Goal: Information Seeking & Learning: Learn about a topic

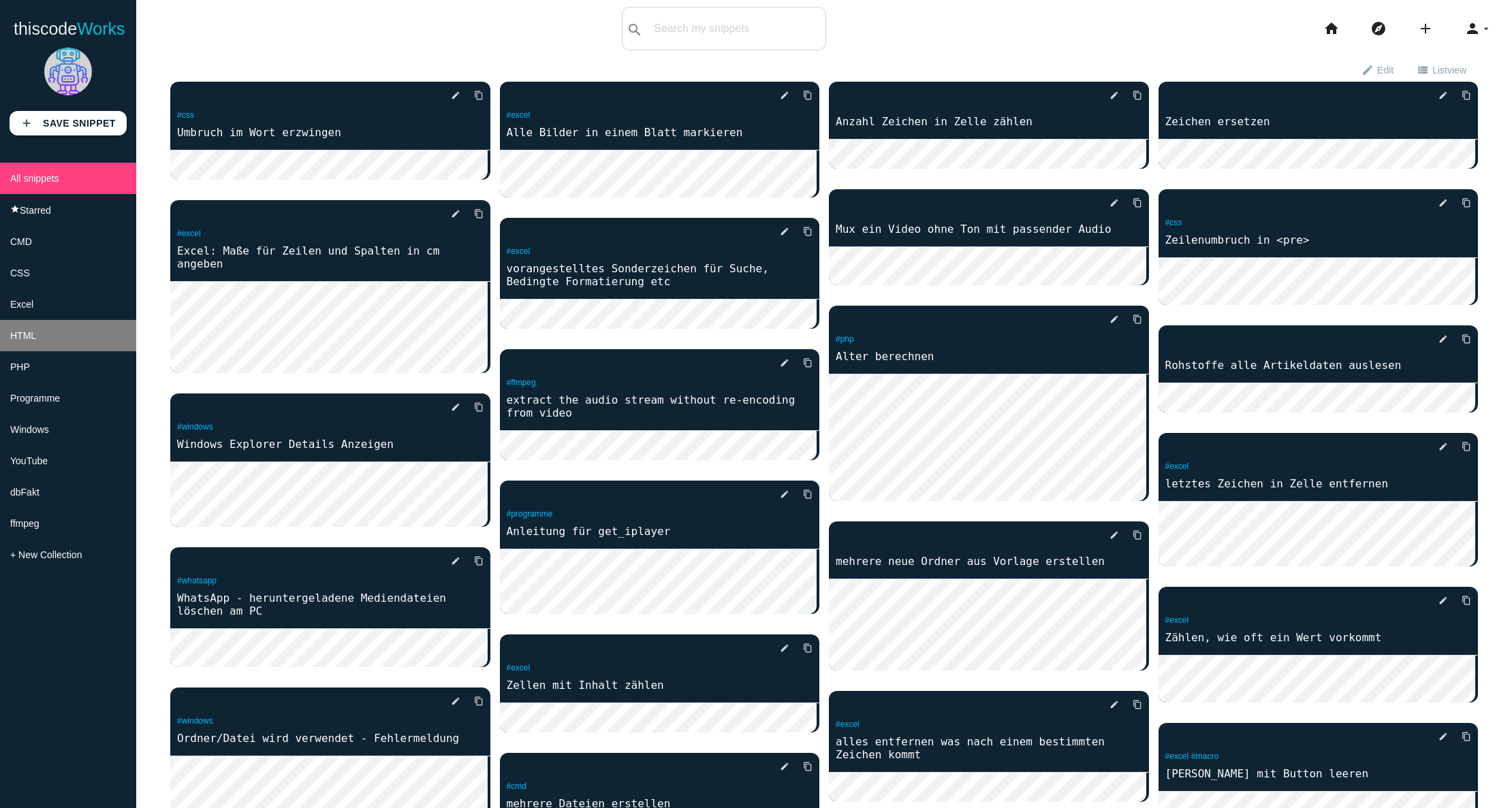
click at [40, 347] on li "HTML" at bounding box center [68, 336] width 136 height 32
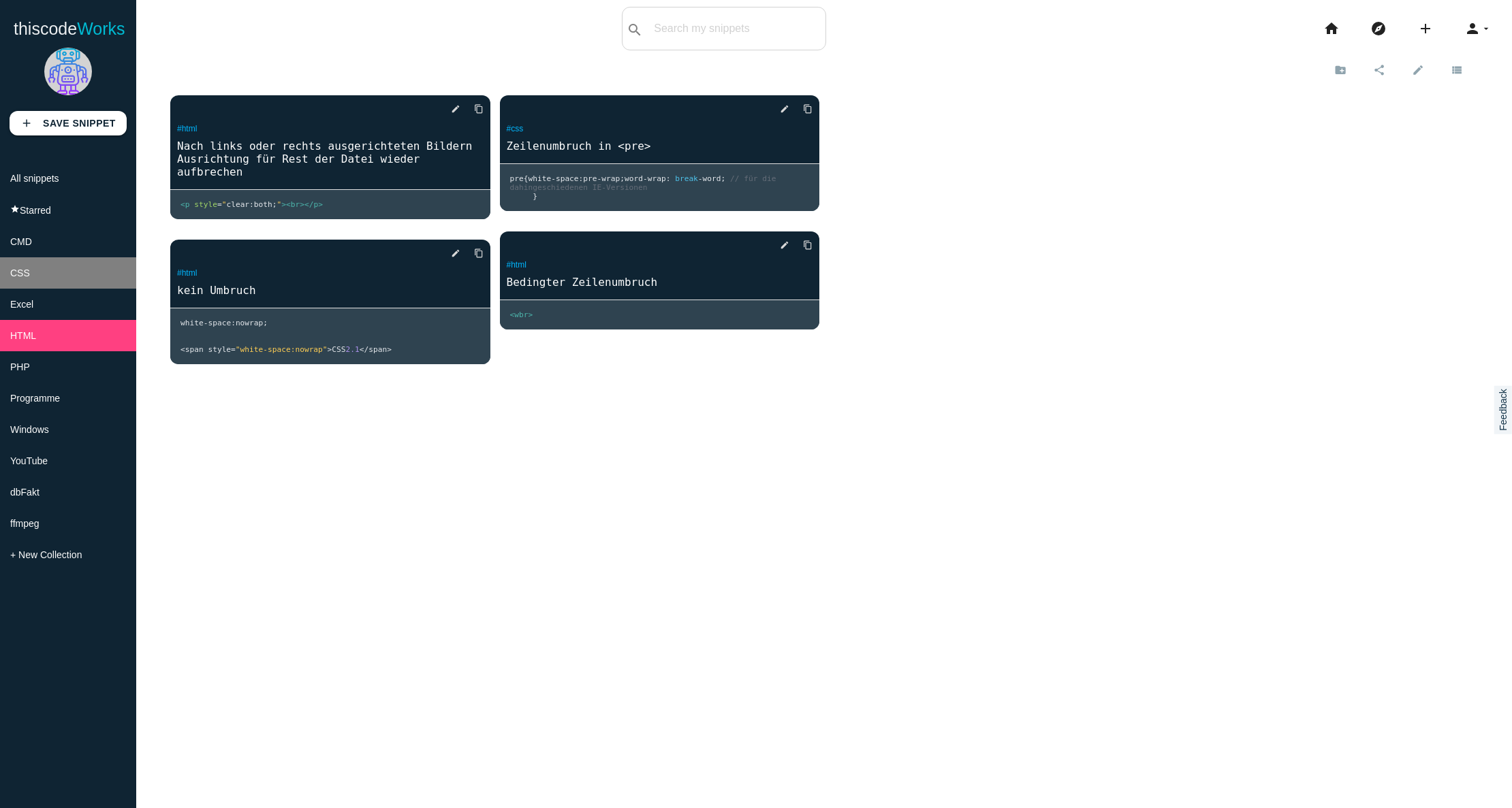
click at [18, 276] on span "CSS" at bounding box center [20, 273] width 20 height 11
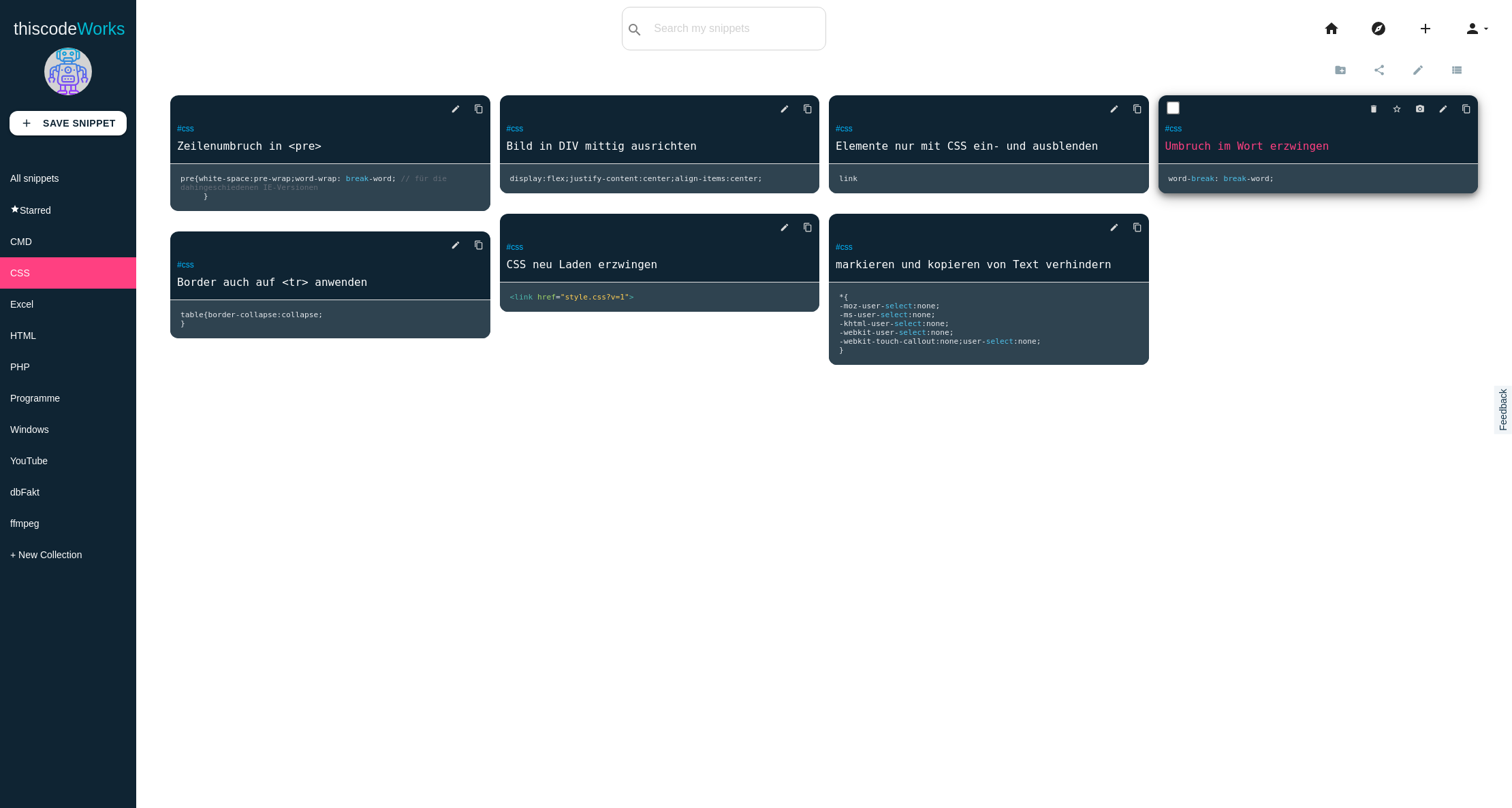
click at [1340, 158] on div "delete star_border photo_camera edit content_copy #css Umbruch im Wort erzwingen" at bounding box center [1318, 129] width 320 height 68
